Goal: Transaction & Acquisition: Purchase product/service

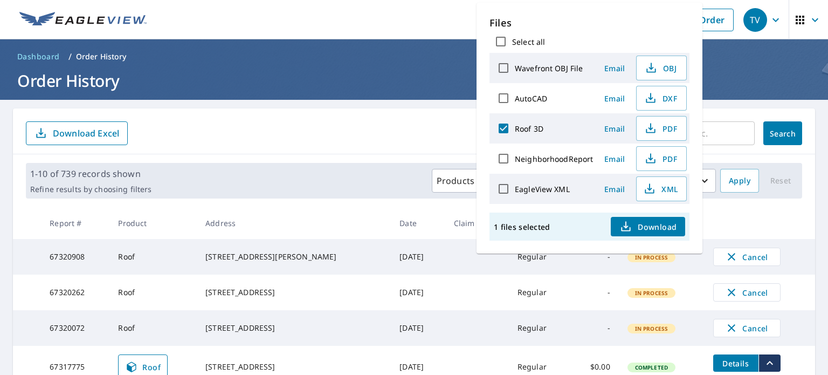
click at [391, 310] on td "[DATE]" at bounding box center [418, 328] width 54 height 36
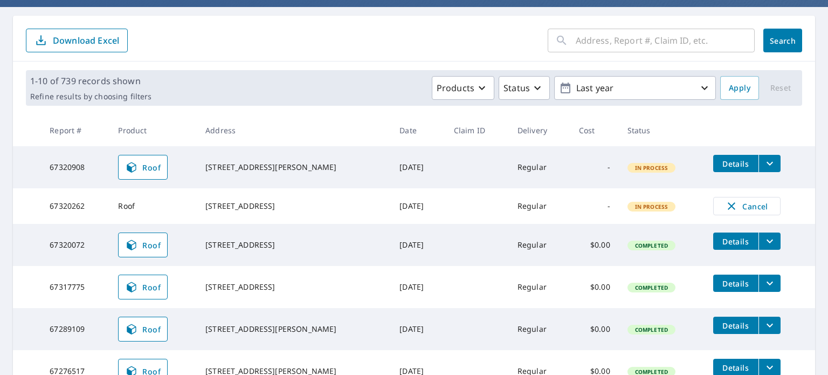
scroll to position [108, 0]
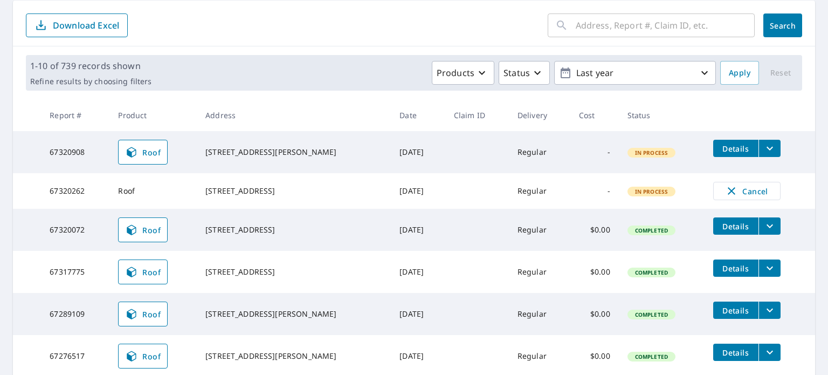
click at [763, 228] on icon "filesDropdownBtn-67320072" at bounding box center [769, 225] width 13 height 13
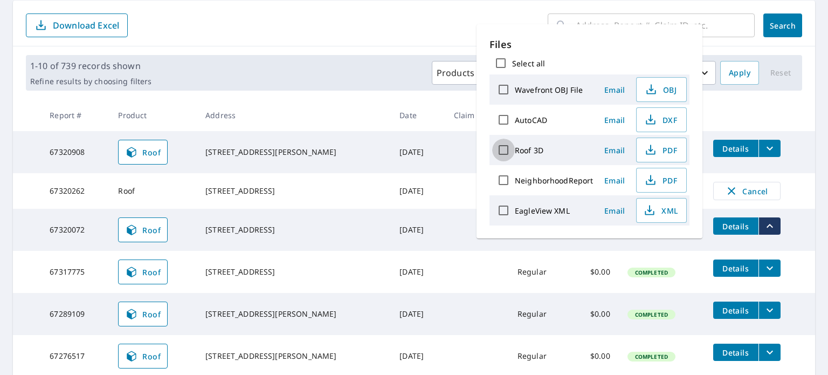
click at [503, 148] on input "Roof 3D" at bounding box center [503, 150] width 23 height 23
checkbox input "true"
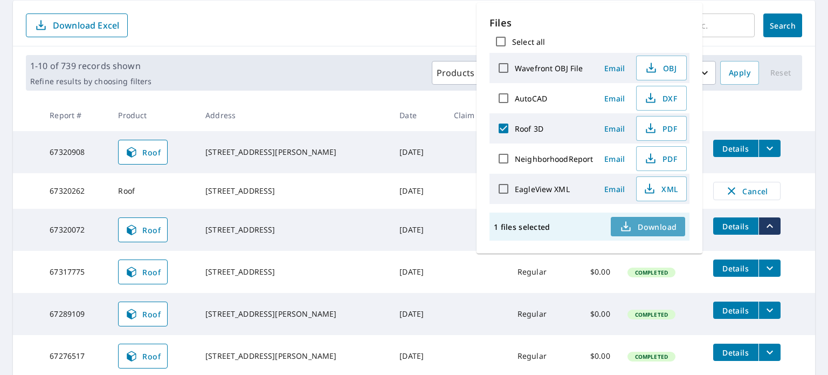
click at [649, 227] on span "Download" at bounding box center [647, 226] width 57 height 13
click at [373, 12] on div "​ Search Download Excel" at bounding box center [414, 24] width 802 height 46
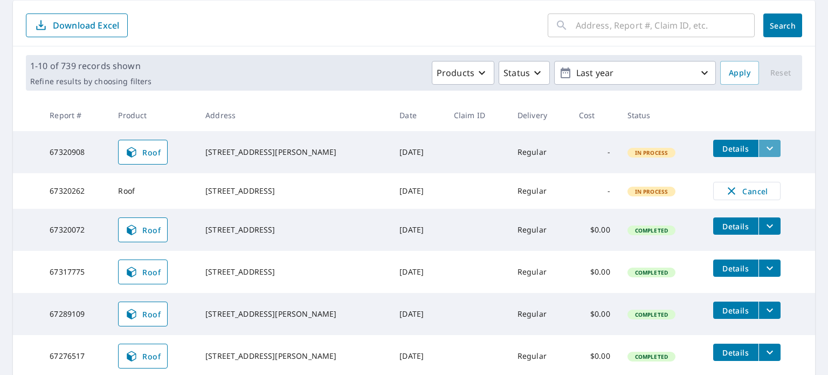
click at [768, 150] on button "filesDropdownBtn-67320908" at bounding box center [769, 148] width 22 height 17
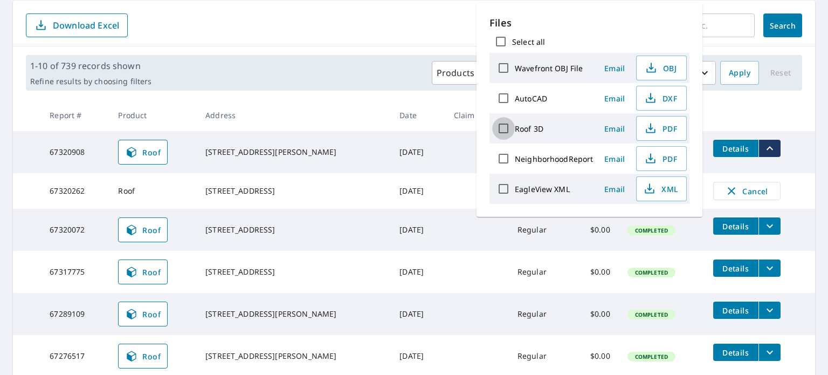
click at [500, 128] on input "Roof 3D" at bounding box center [503, 128] width 23 height 23
checkbox input "true"
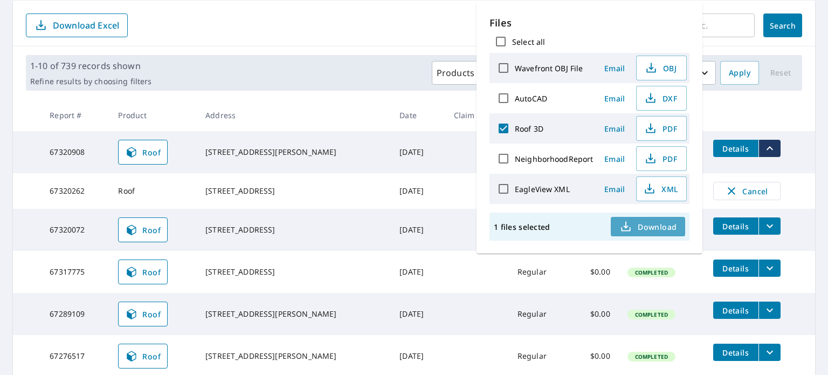
click at [648, 226] on span "Download" at bounding box center [647, 226] width 57 height 13
click at [322, 39] on div "​ Search Download Excel" at bounding box center [414, 24] width 802 height 46
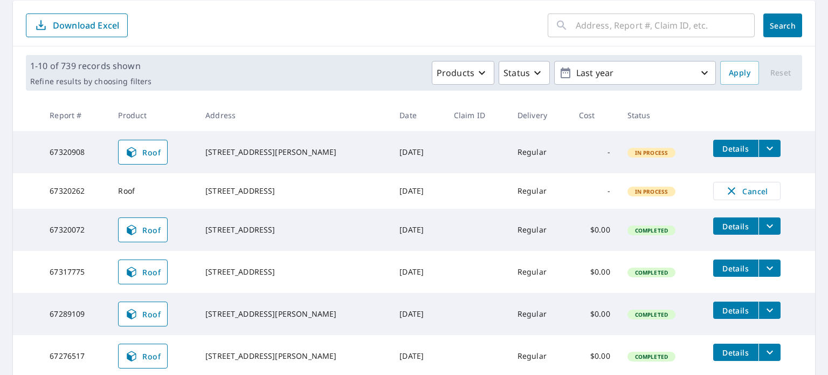
scroll to position [0, 0]
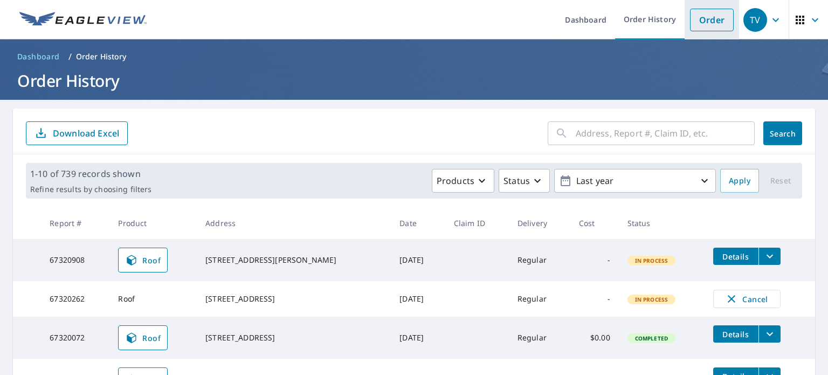
drag, startPoint x: 709, startPoint y: 22, endPoint x: 701, endPoint y: 21, distance: 8.6
click at [709, 22] on link "Order" at bounding box center [712, 20] width 44 height 23
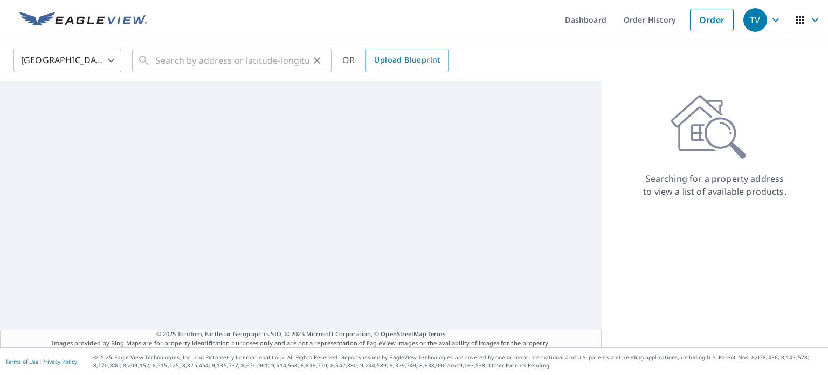
click at [151, 61] on div "​" at bounding box center [231, 61] width 199 height 24
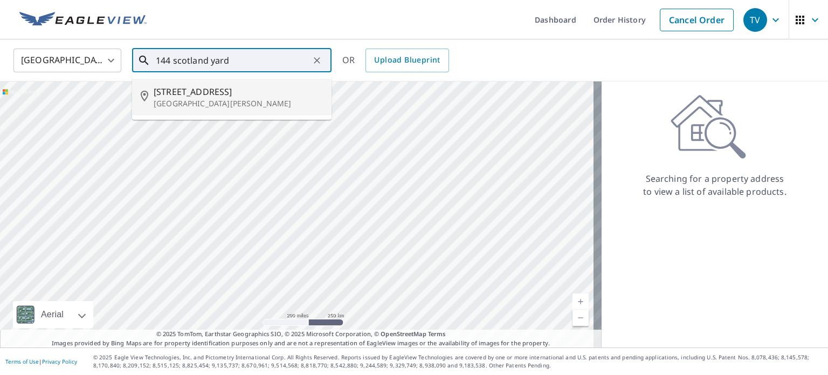
click at [198, 101] on p "[GEOGRAPHIC_DATA][PERSON_NAME]" at bounding box center [238, 103] width 169 height 11
type input "[STREET_ADDRESS][PERSON_NAME]"
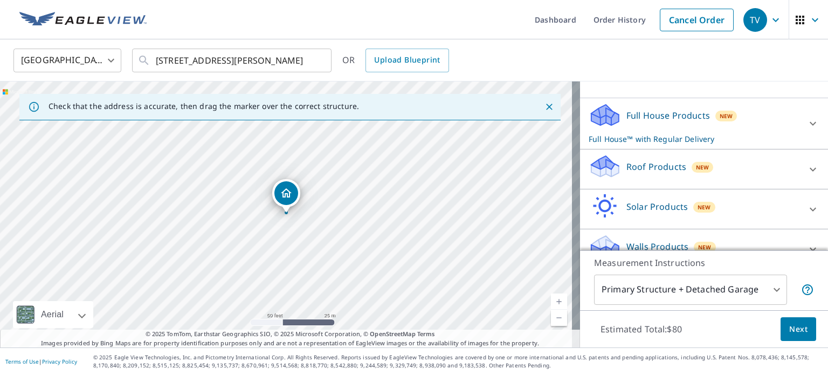
scroll to position [126, 0]
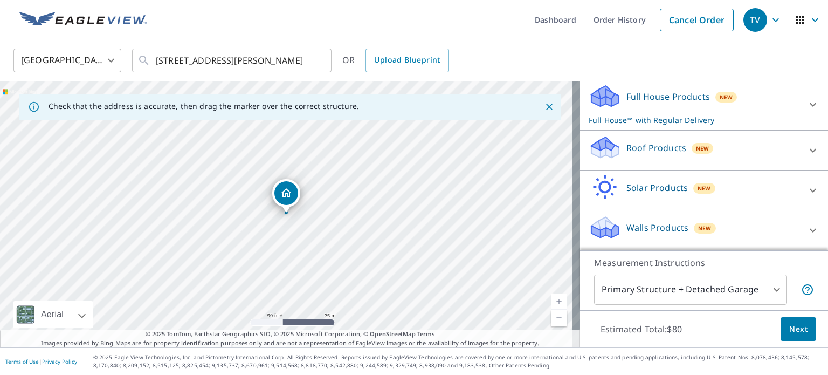
click at [639, 147] on p "Roof Products" at bounding box center [656, 147] width 60 height 13
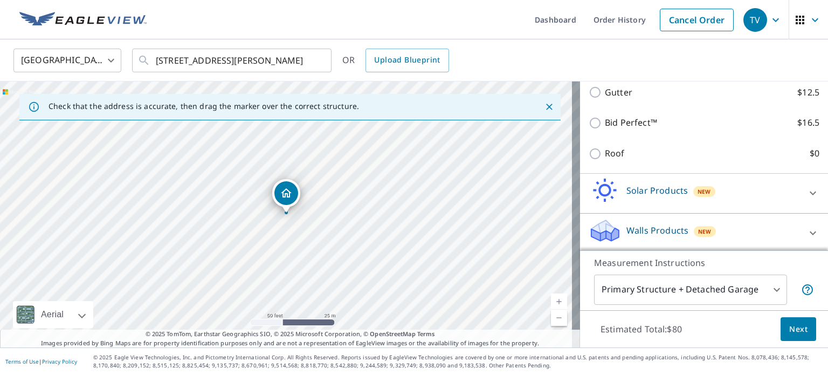
scroll to position [233, 0]
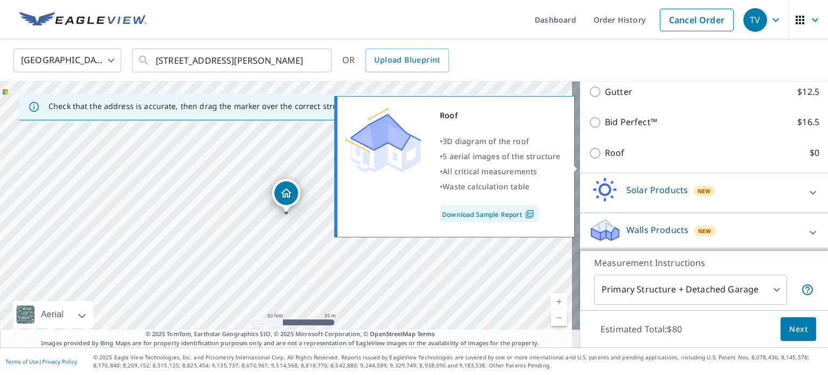
click at [589, 160] on input "Roof $0" at bounding box center [597, 153] width 16 height 13
checkbox input "true"
type input "3"
checkbox input "false"
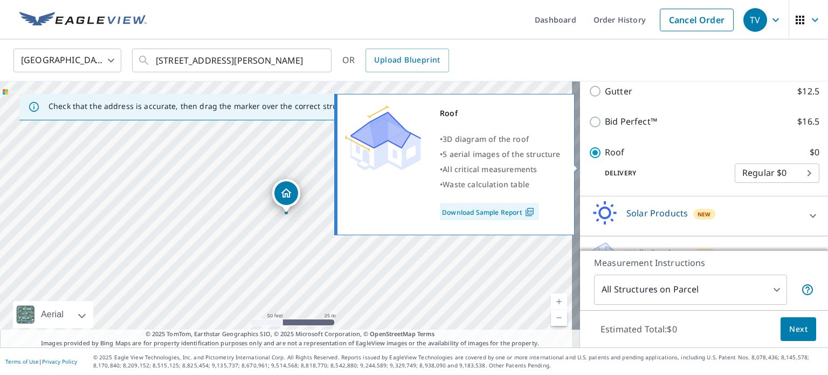
scroll to position [242, 0]
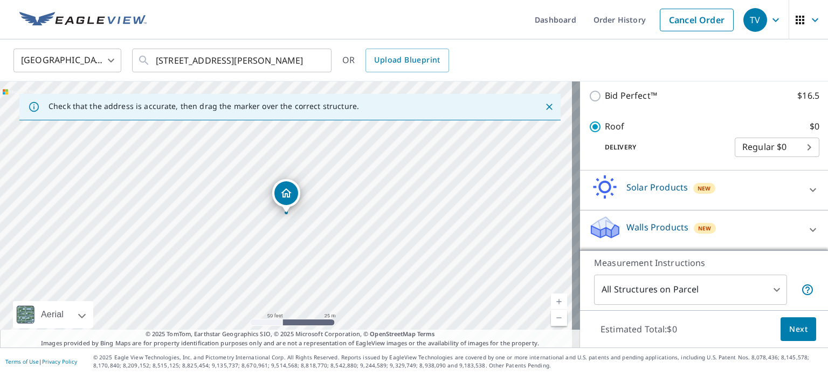
click at [789, 331] on span "Next" at bounding box center [798, 328] width 18 height 13
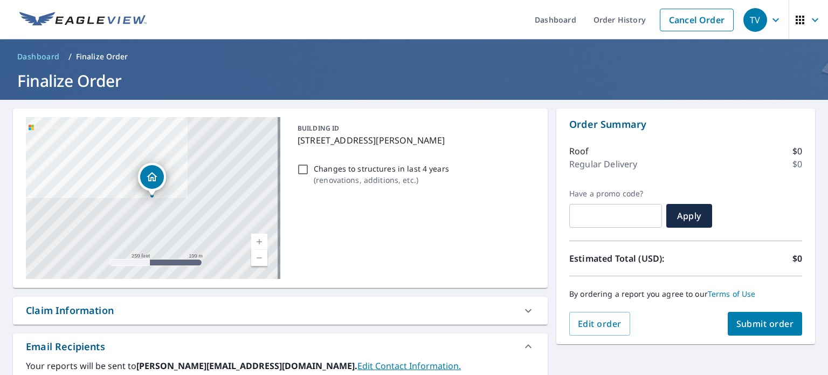
click at [755, 331] on button "Submit order" at bounding box center [765, 324] width 75 height 24
